Goal: Find specific page/section: Find specific page/section

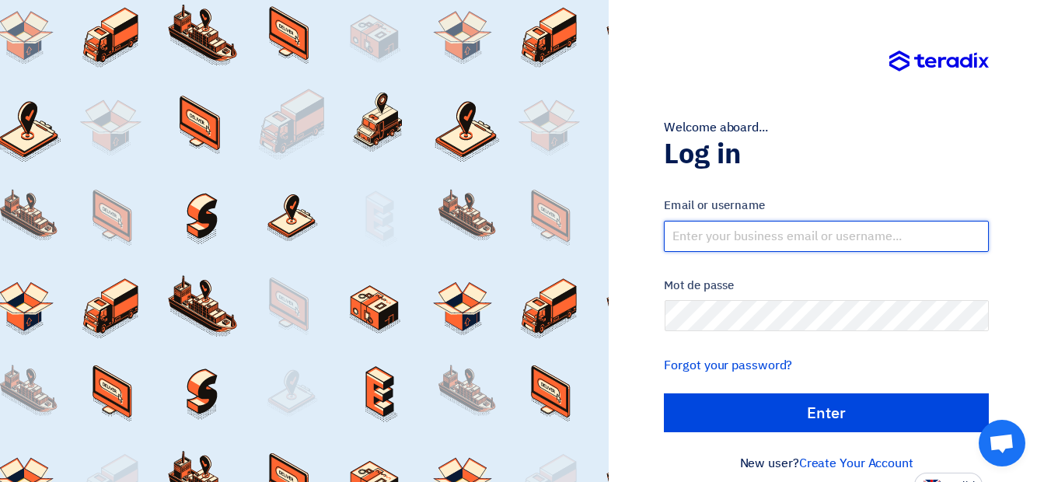
click at [728, 235] on input "text" at bounding box center [826, 236] width 325 height 31
type input "[EMAIL_ADDRESS][DOMAIN_NAME]"
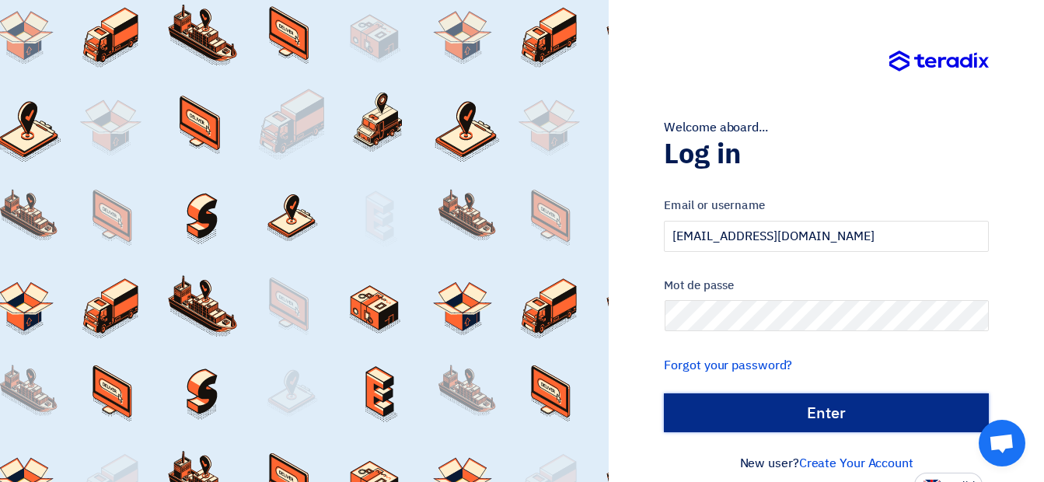
click at [725, 406] on input "Enter" at bounding box center [826, 412] width 325 height 39
type input "Sign in"
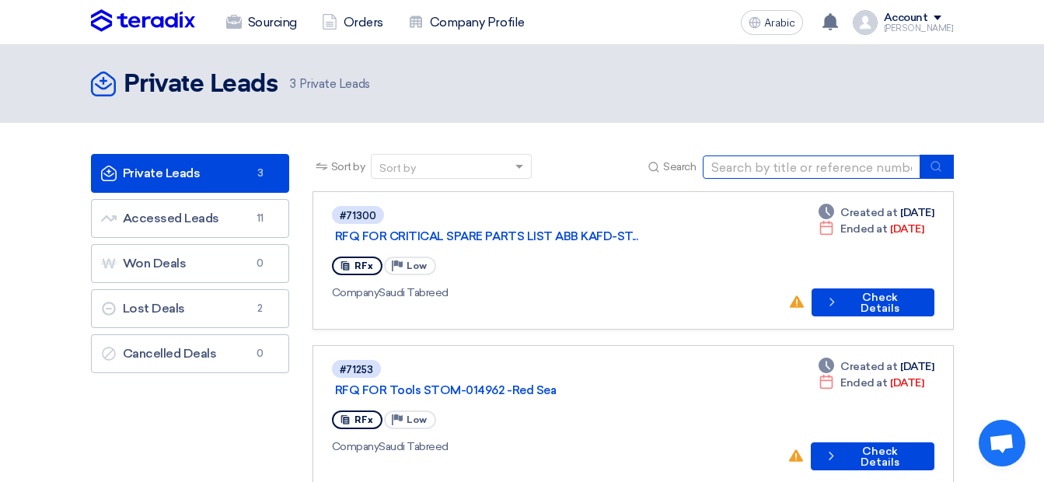
click at [859, 166] on input at bounding box center [812, 166] width 218 height 23
type input "13963"
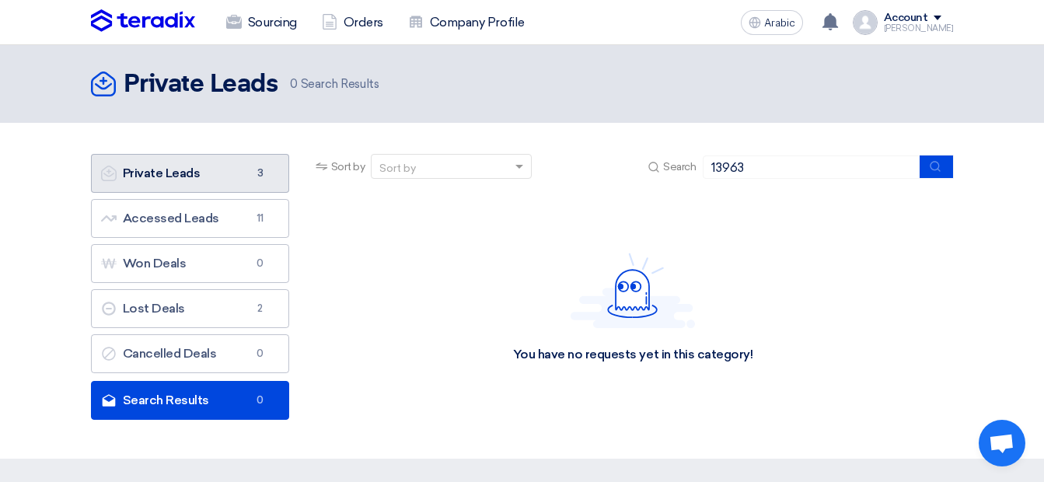
click at [224, 172] on link "Private Leads Private Leads 3" at bounding box center [190, 173] width 198 height 39
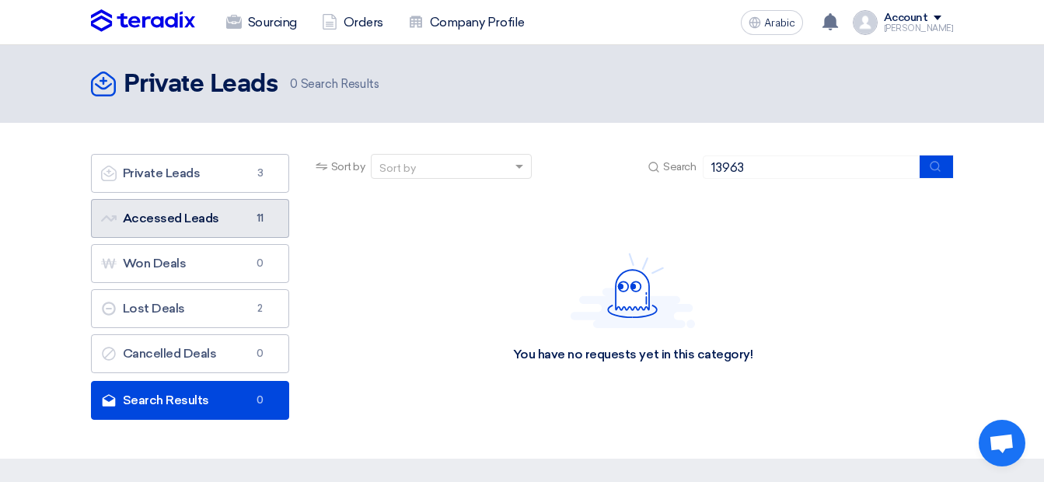
click at [213, 210] on link "Accessed Leads Accessed Leads 11" at bounding box center [190, 218] width 198 height 39
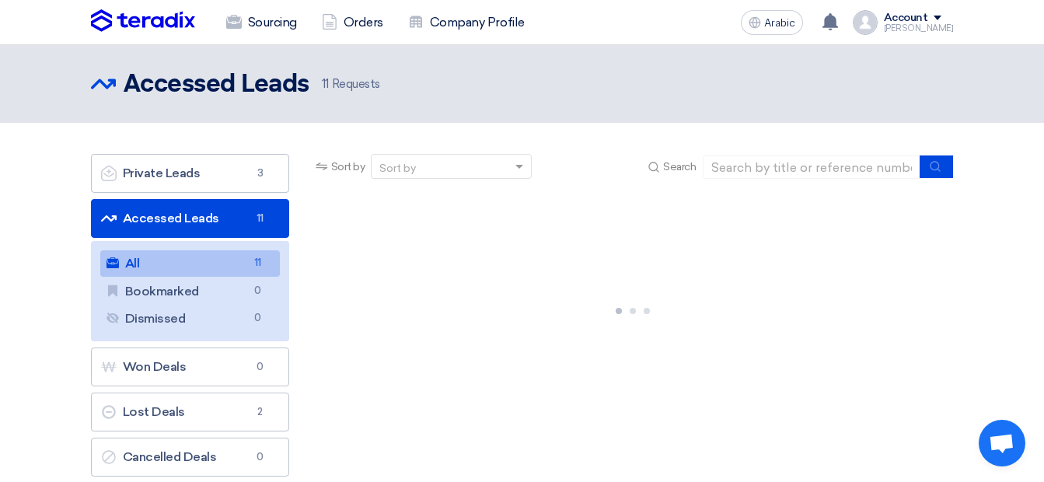
click at [257, 260] on span "11" at bounding box center [258, 263] width 19 height 16
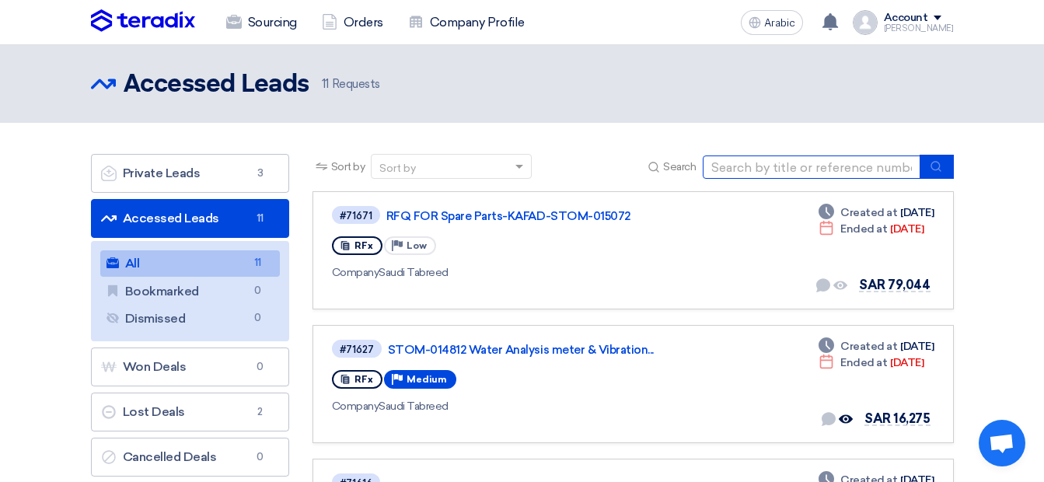
click at [749, 173] on input at bounding box center [812, 166] width 218 height 23
type input "13963"
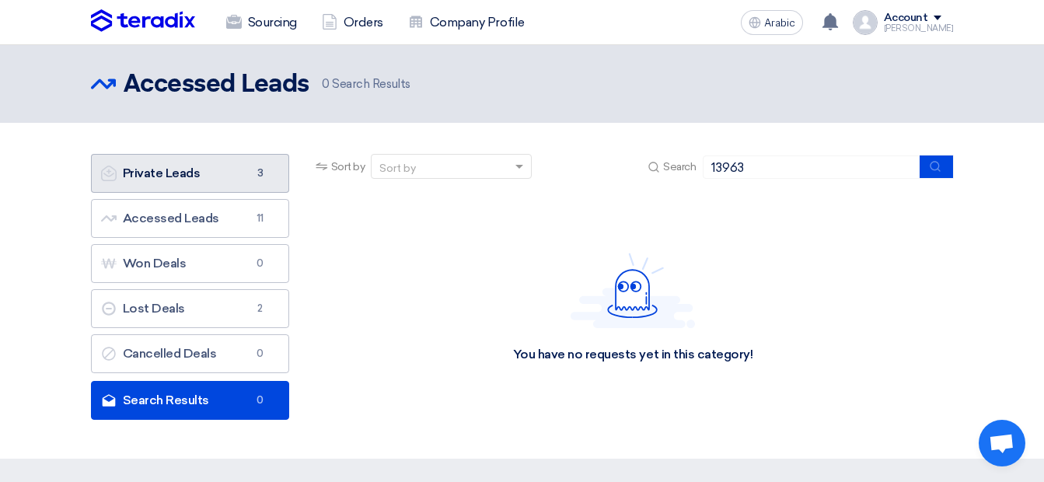
click at [207, 173] on link "Private Leads Private Leads 3" at bounding box center [190, 173] width 198 height 39
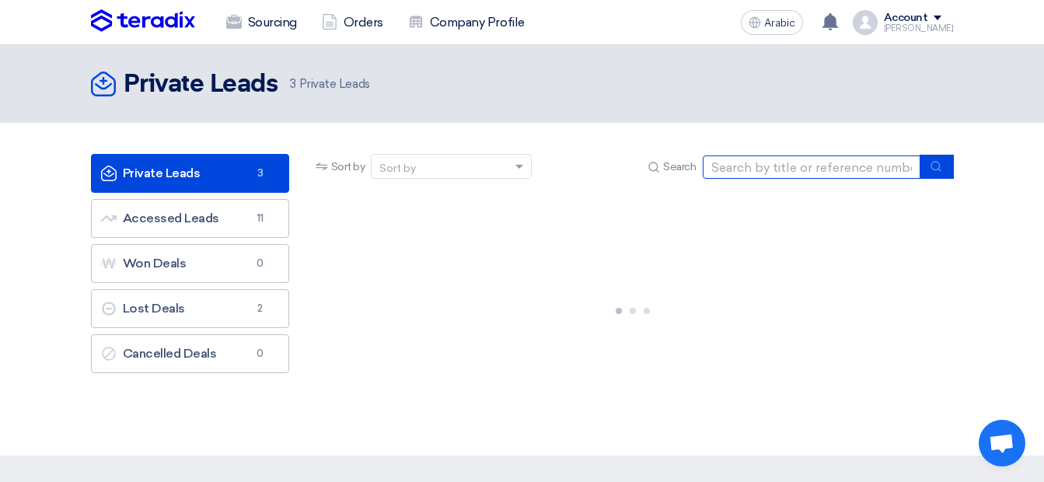
click at [746, 173] on input at bounding box center [812, 166] width 218 height 23
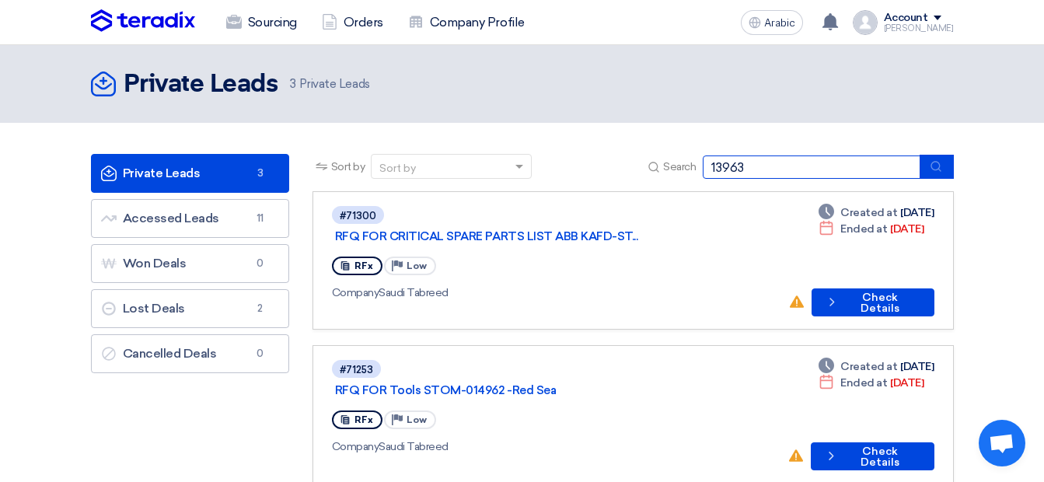
type input "13963"
